Goal: Transaction & Acquisition: Download file/media

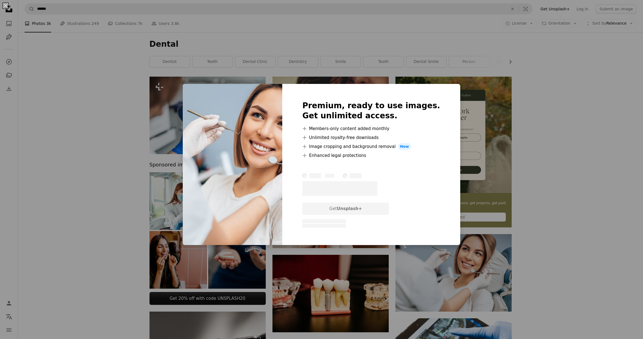
scroll to position [1, 0]
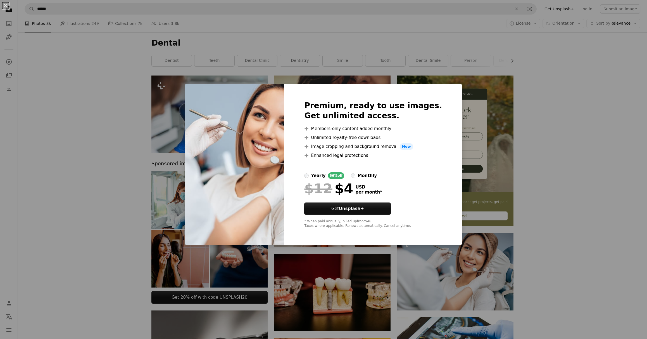
click at [614, 162] on div "An X shape Premium, ready to use images. Get unlimited access. A plus sign Memb…" at bounding box center [323, 169] width 647 height 339
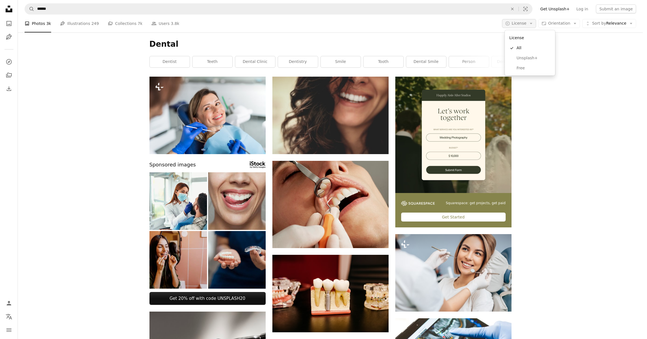
click at [530, 22] on button "A copyright icon © License Arrow down" at bounding box center [519, 23] width 34 height 9
click at [524, 67] on span "Free" at bounding box center [533, 68] width 34 height 6
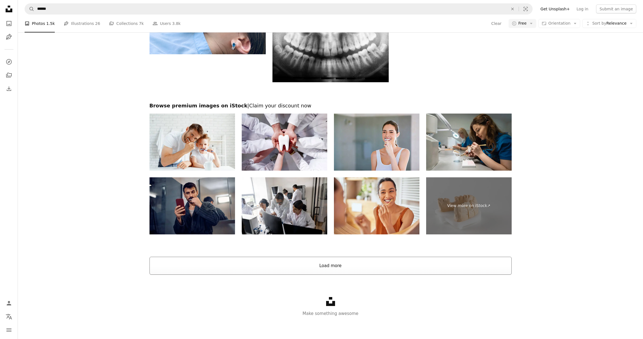
click at [341, 259] on button "Load more" at bounding box center [330, 265] width 362 height 18
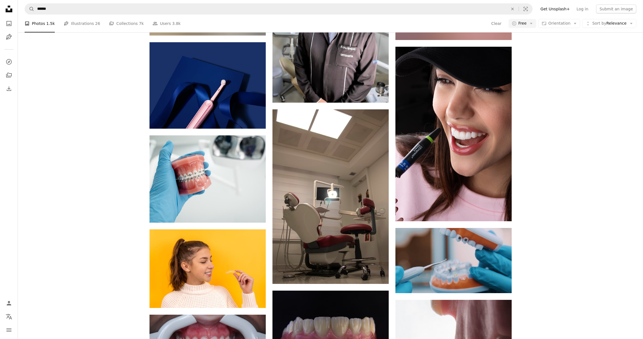
scroll to position [6754, 0]
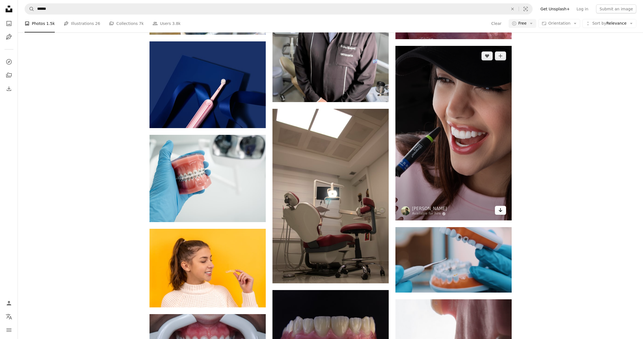
click at [499, 209] on icon "Arrow pointing down" at bounding box center [500, 209] width 4 height 7
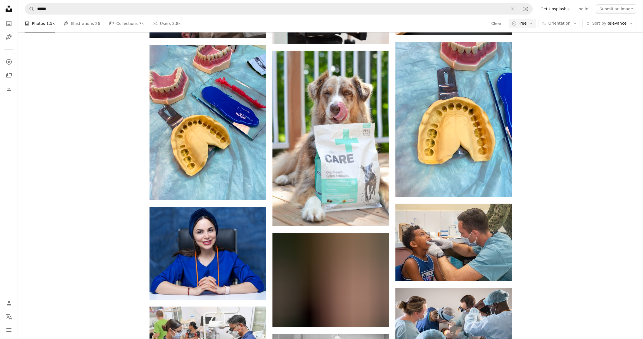
scroll to position [10496, 0]
